Goal: Task Accomplishment & Management: Manage account settings

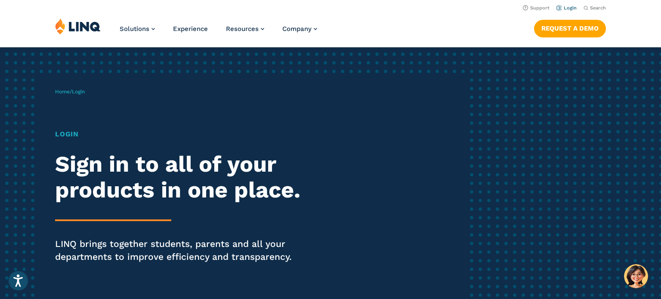
click at [575, 7] on link "Login" at bounding box center [566, 8] width 20 height 6
click at [564, 9] on link "Login" at bounding box center [566, 8] width 20 height 6
